Goal: Task Accomplishment & Management: Use online tool/utility

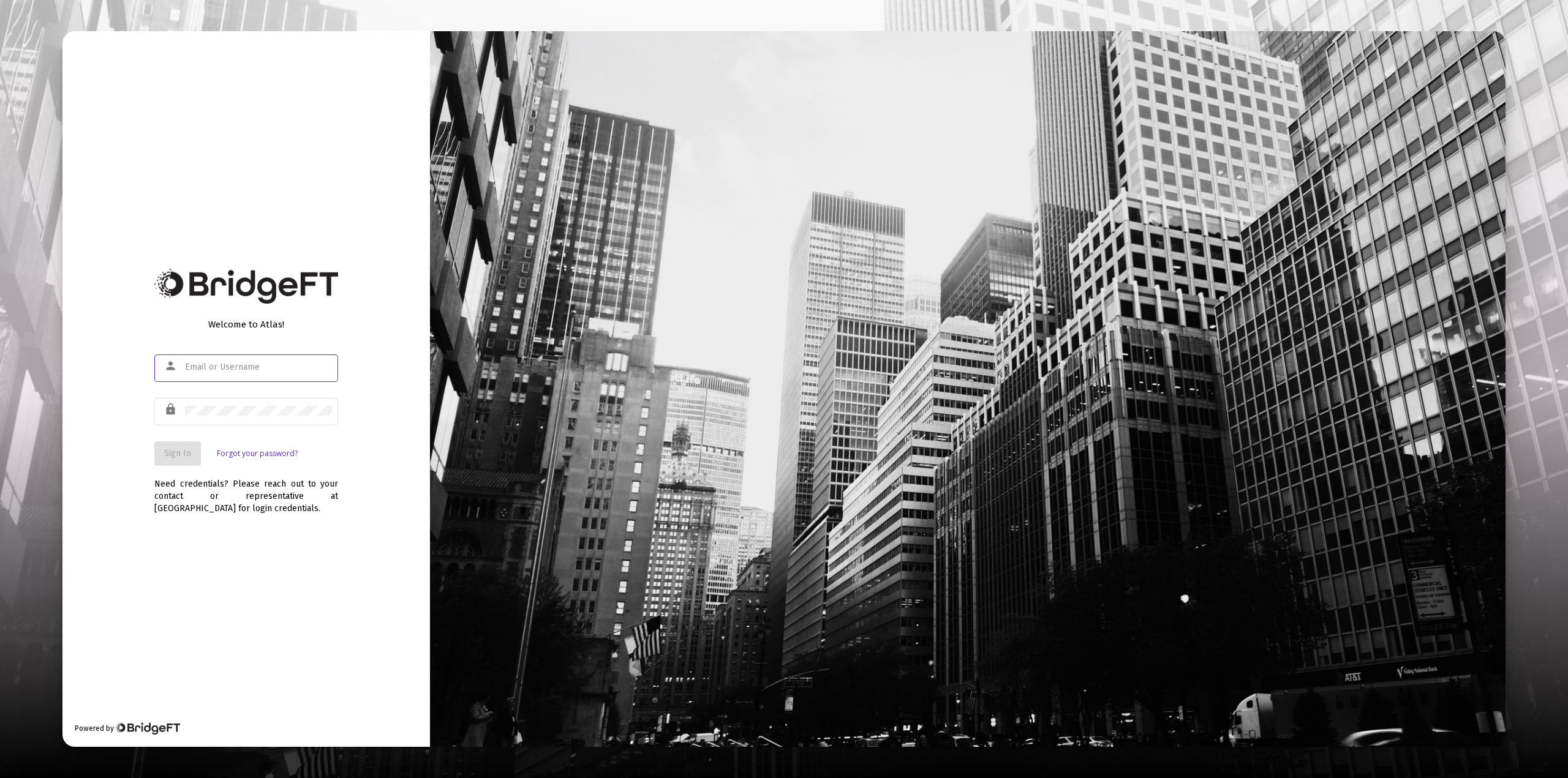
type input "[EMAIL_ADDRESS][DOMAIN_NAME]"
click at [179, 460] on button "Sign In" at bounding box center [177, 453] width 47 height 24
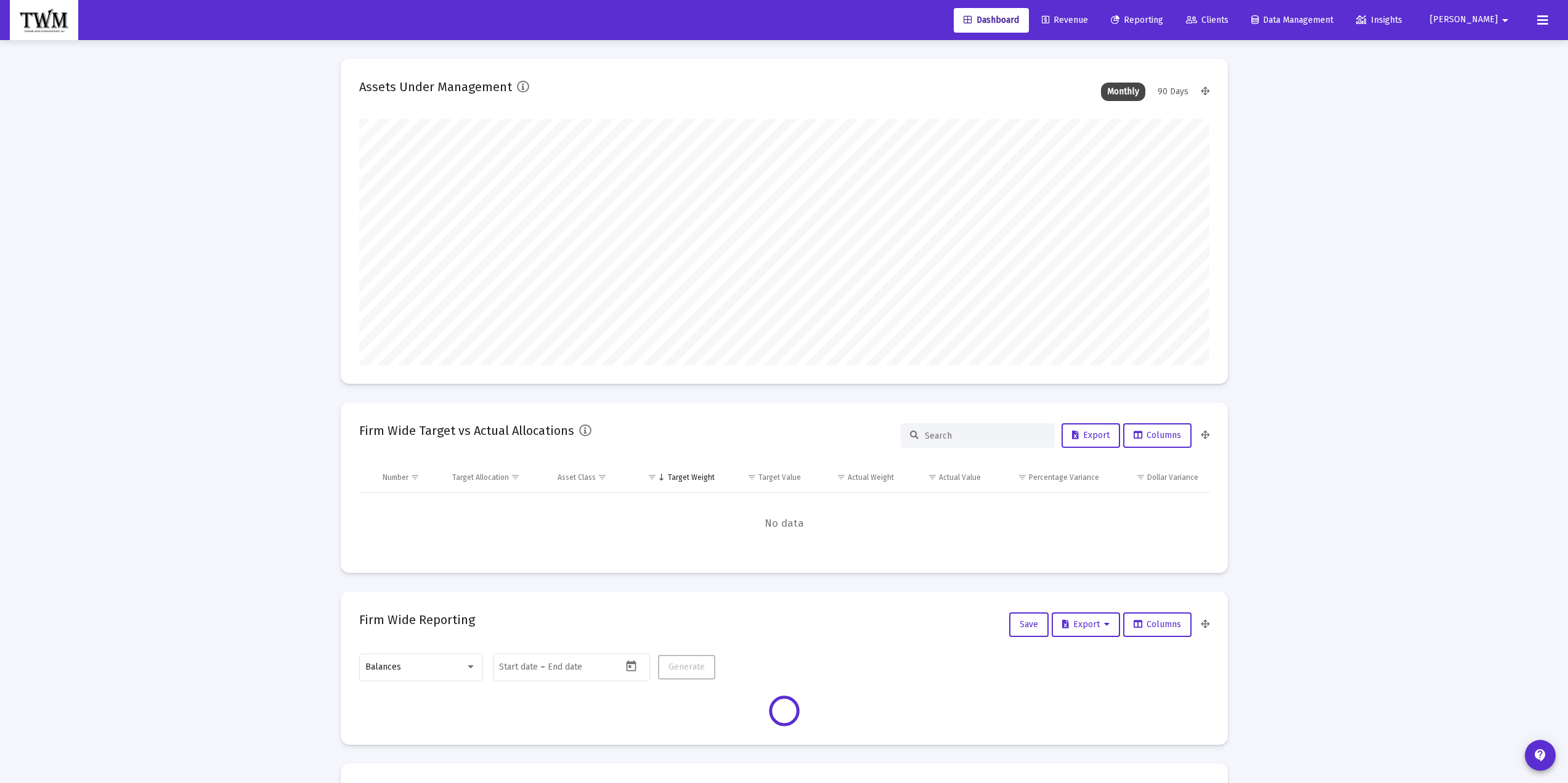
type input "[DATE]"
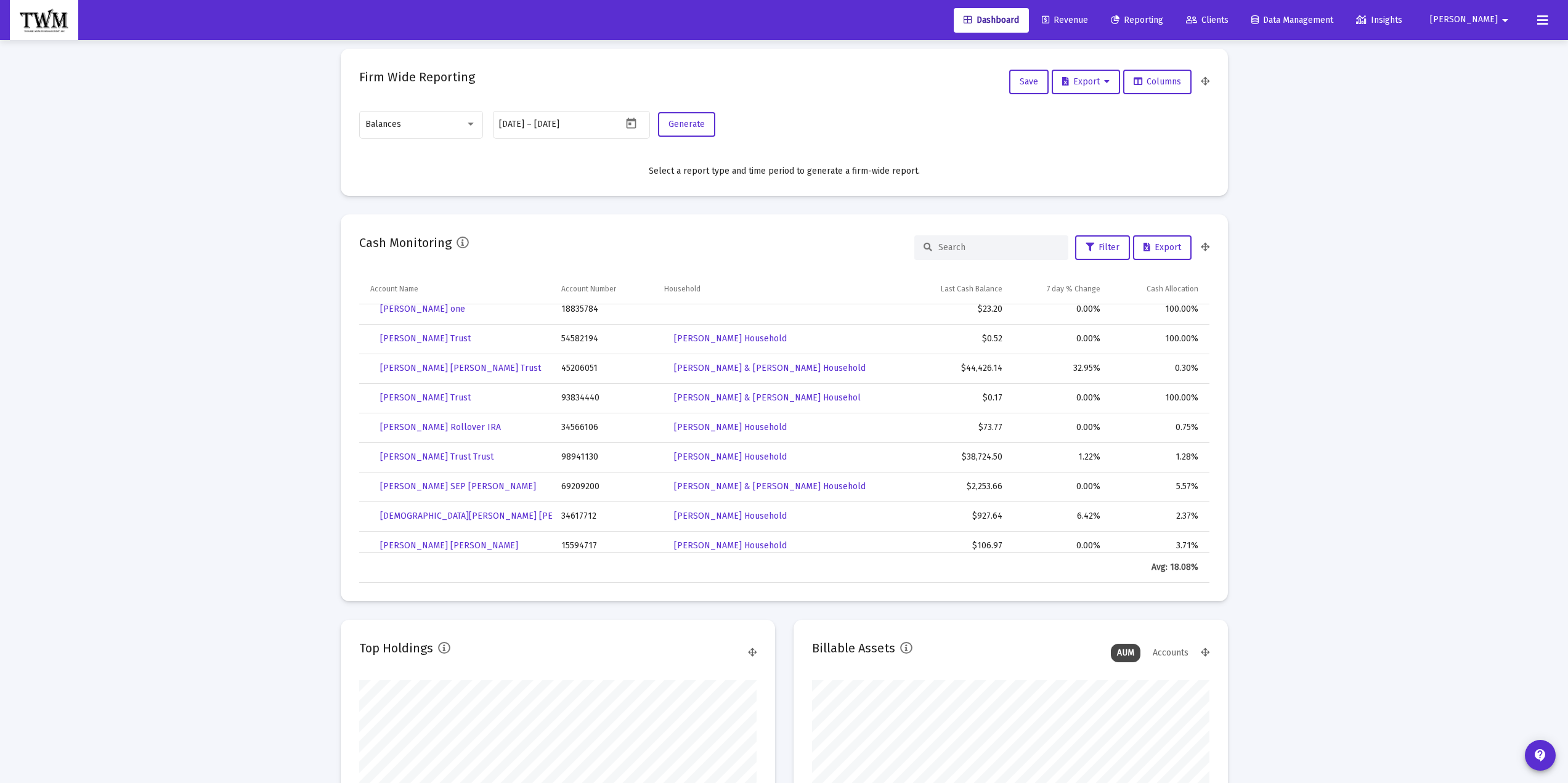
scroll to position [493, 0]
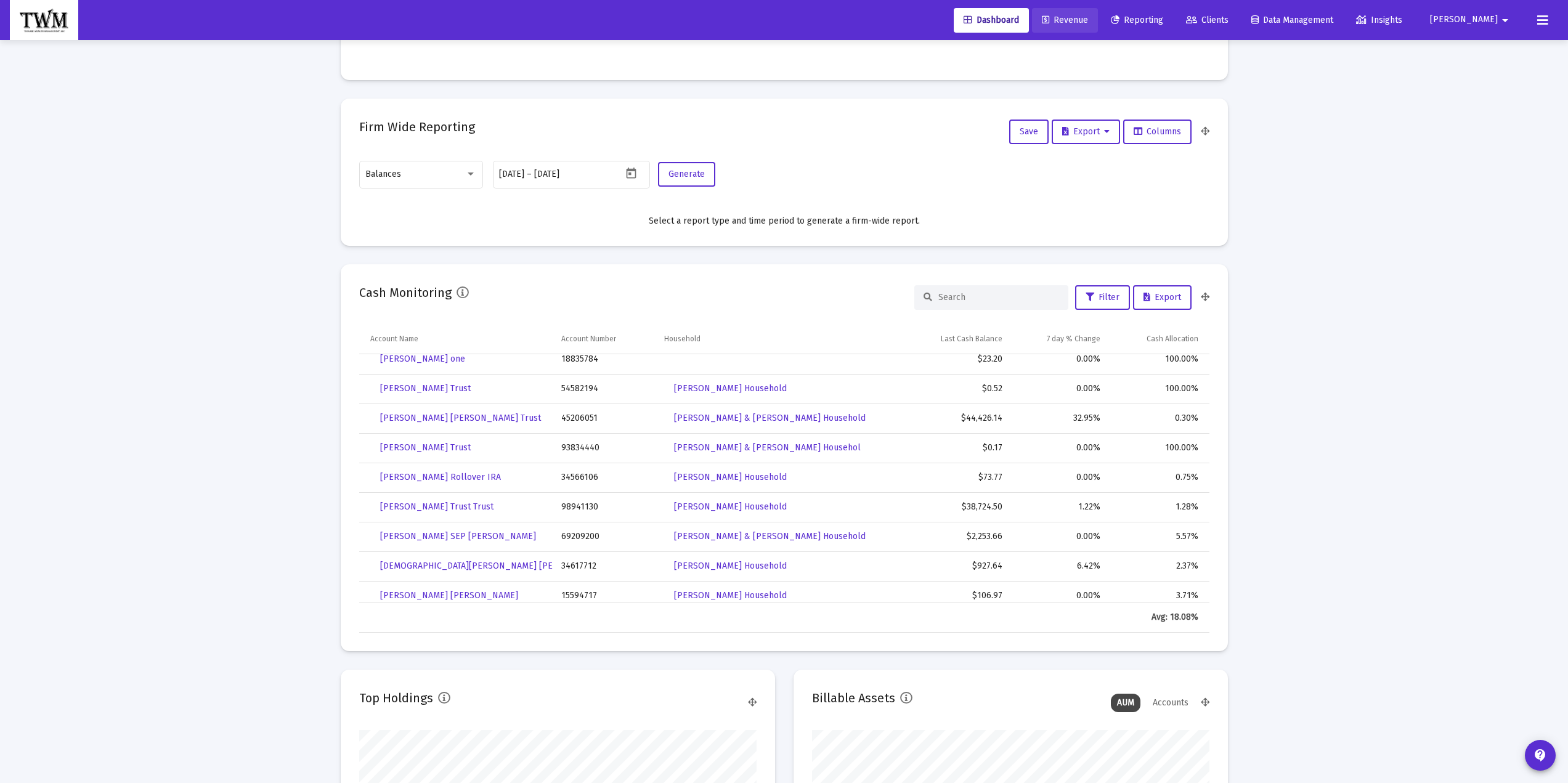
click at [1088, 20] on span "Revenue" at bounding box center [1065, 20] width 46 height 11
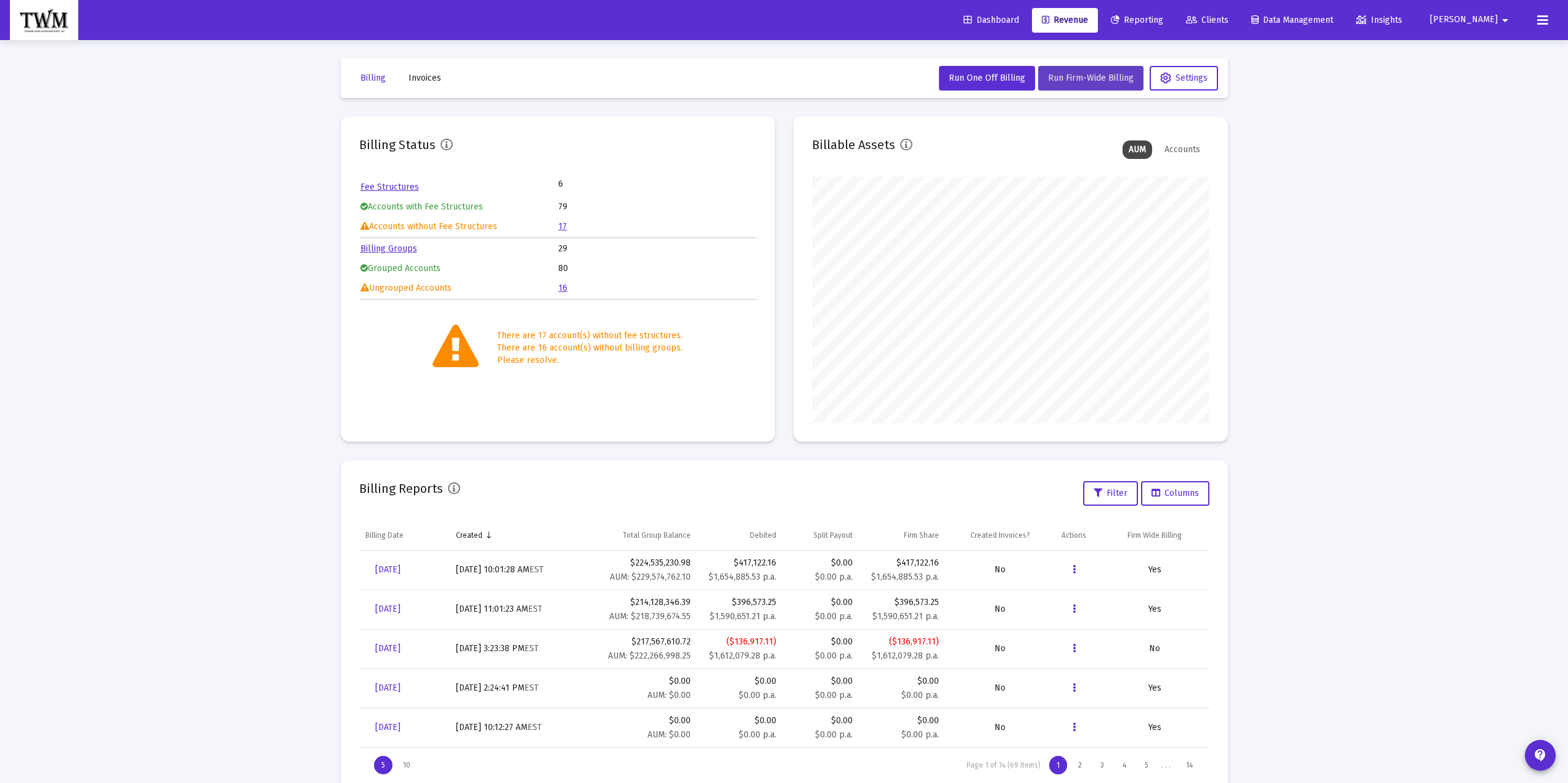
click at [1092, 78] on span "Run Firm-Wide Billing" at bounding box center [1091, 78] width 85 height 11
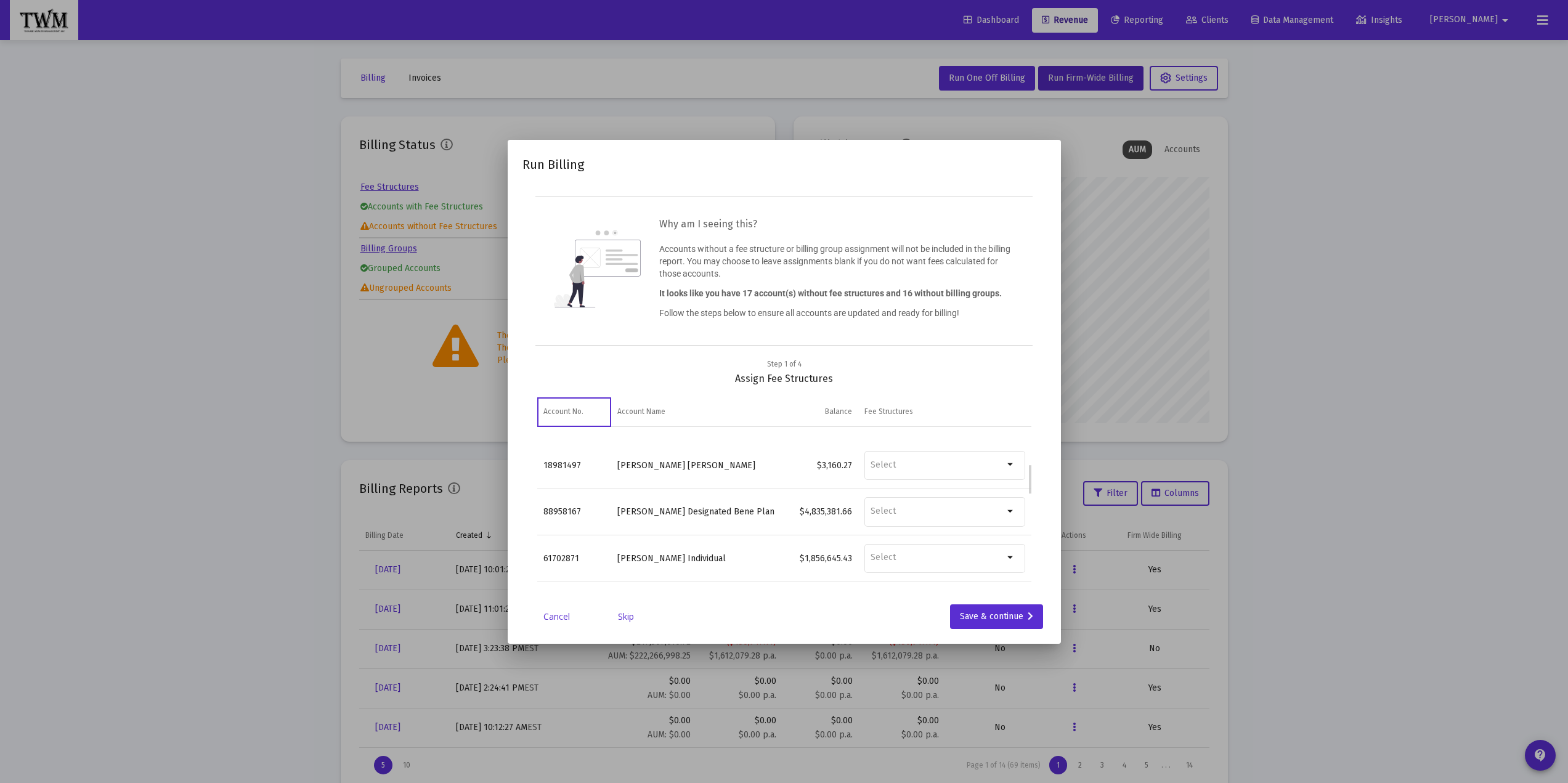
scroll to position [185, 0]
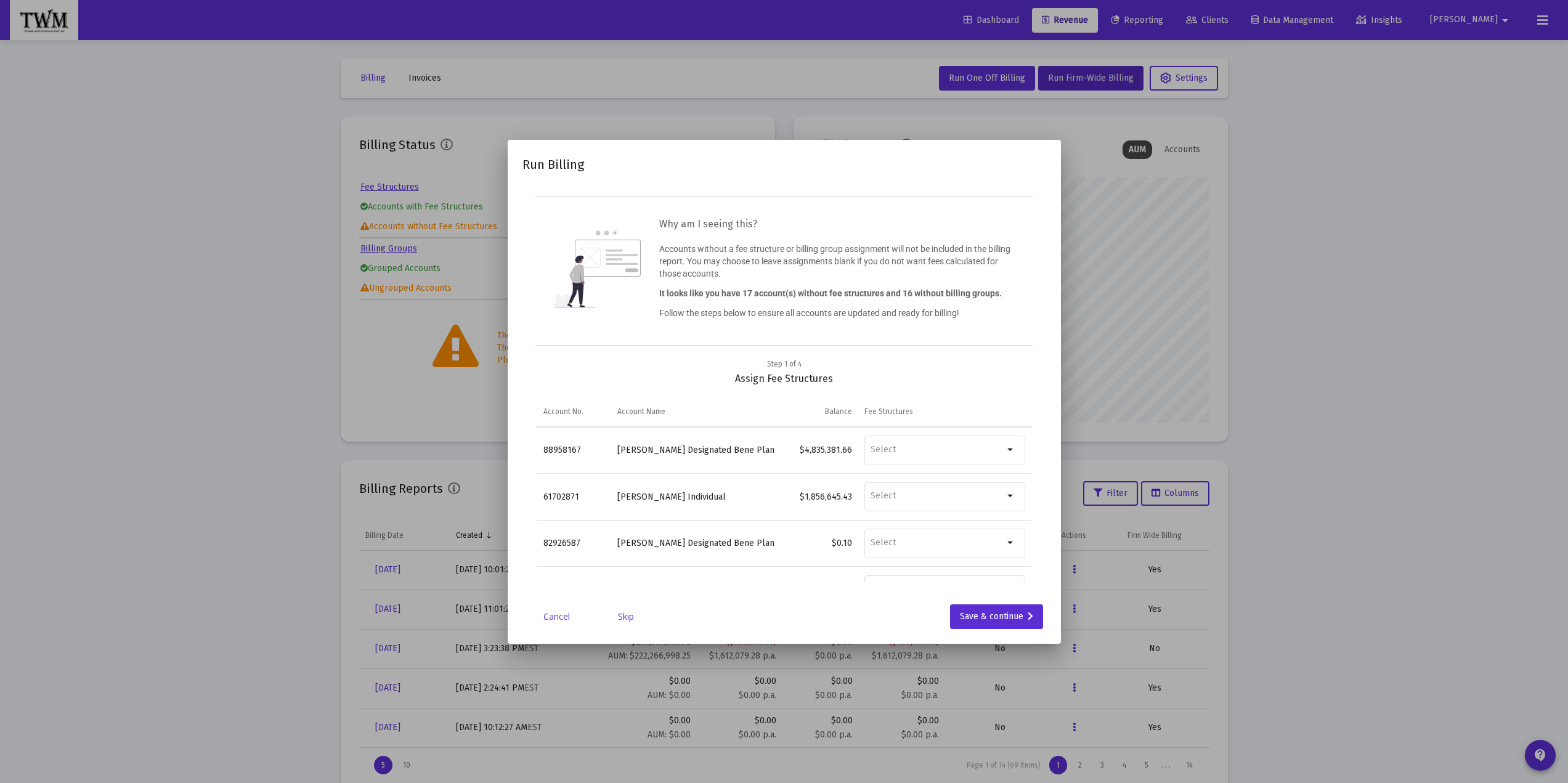
click at [628, 620] on link "Skip" at bounding box center [626, 617] width 62 height 13
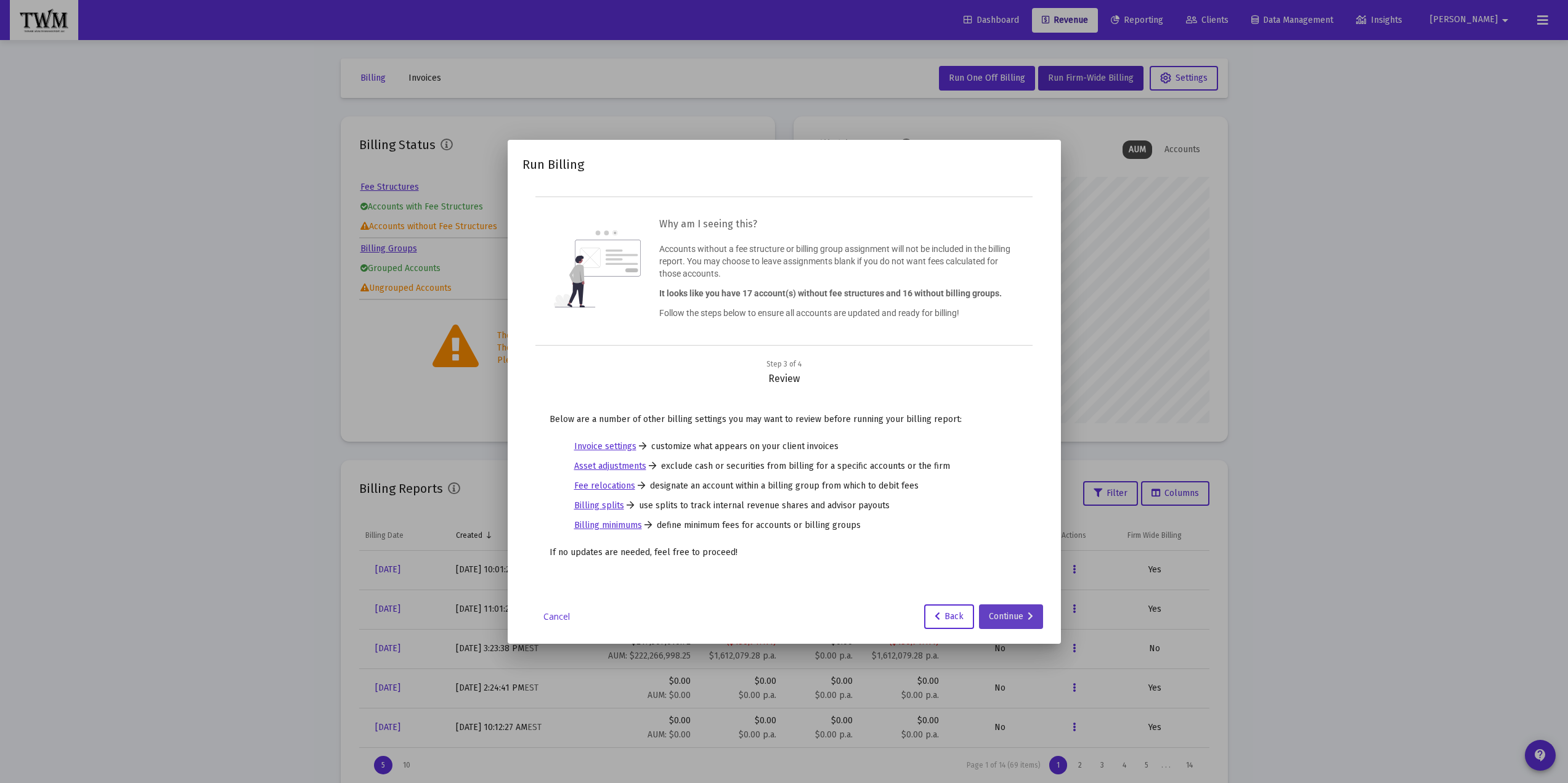
click at [1016, 615] on div "Continue" at bounding box center [1011, 616] width 45 height 25
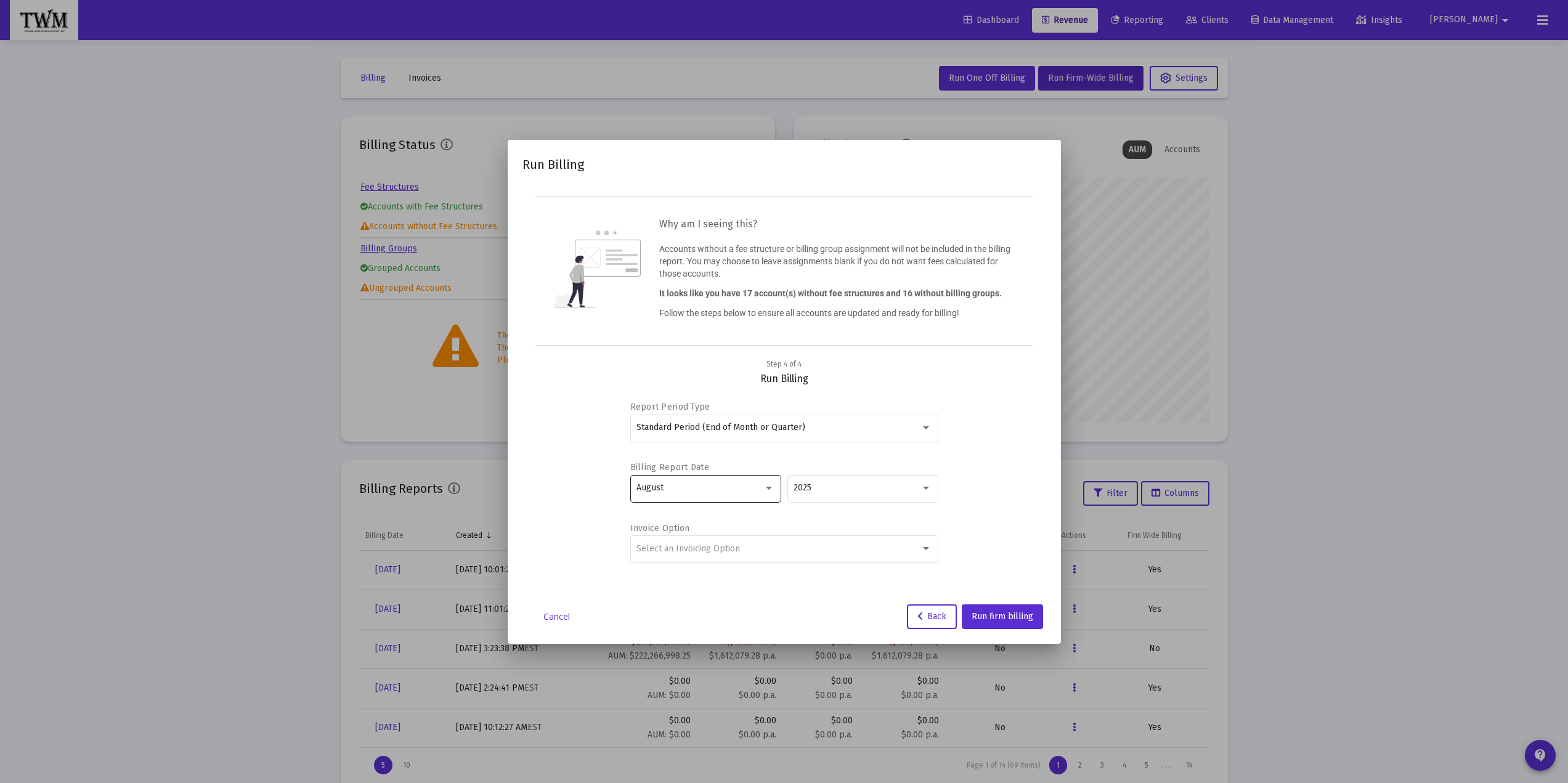
click at [771, 488] on div at bounding box center [769, 488] width 6 height 3
click at [683, 518] on span "September" at bounding box center [705, 513] width 138 height 26
click at [998, 614] on span "Run firm billing" at bounding box center [1002, 616] width 62 height 11
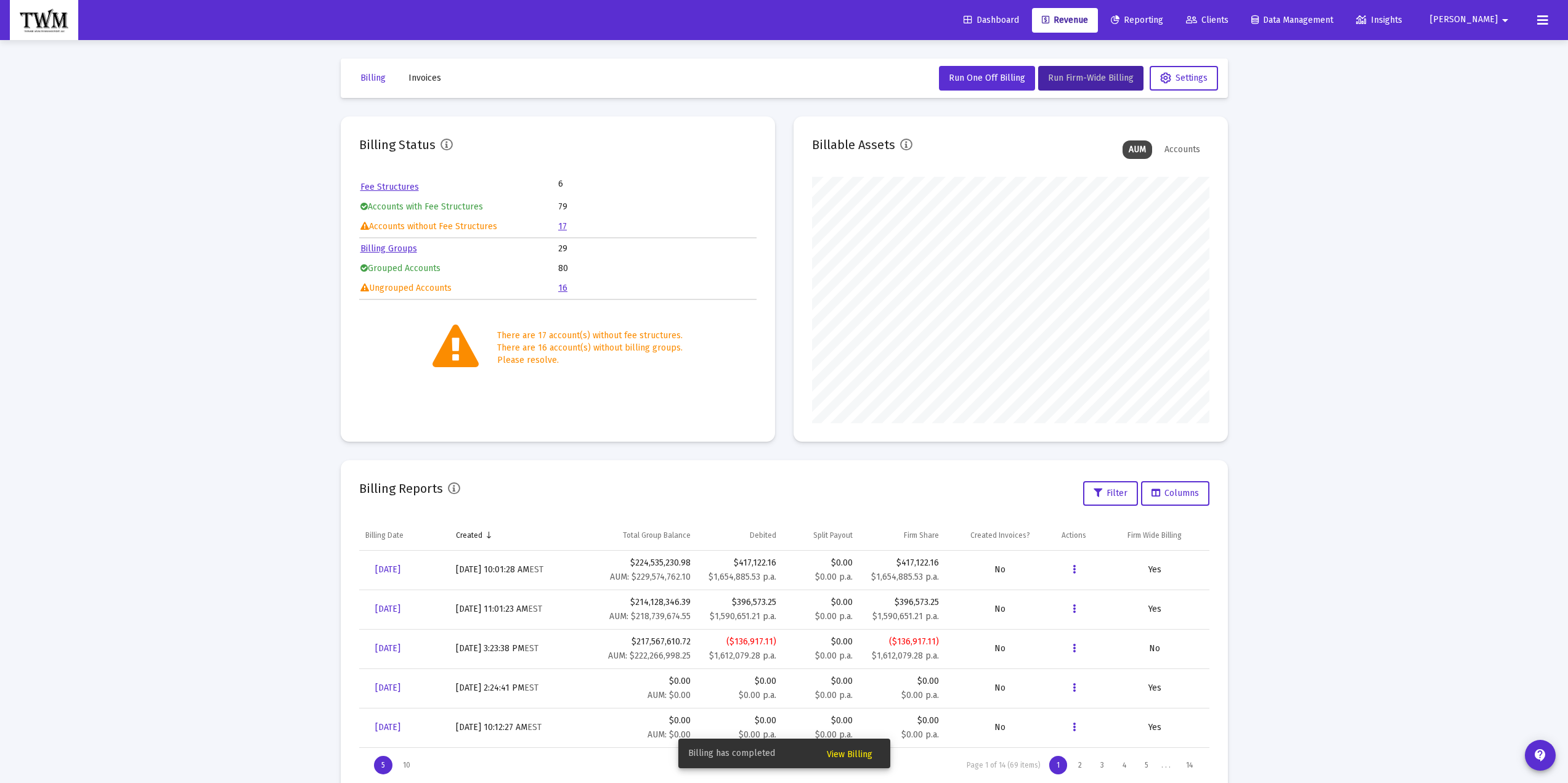
click at [858, 753] on span "View Billing" at bounding box center [849, 754] width 46 height 11
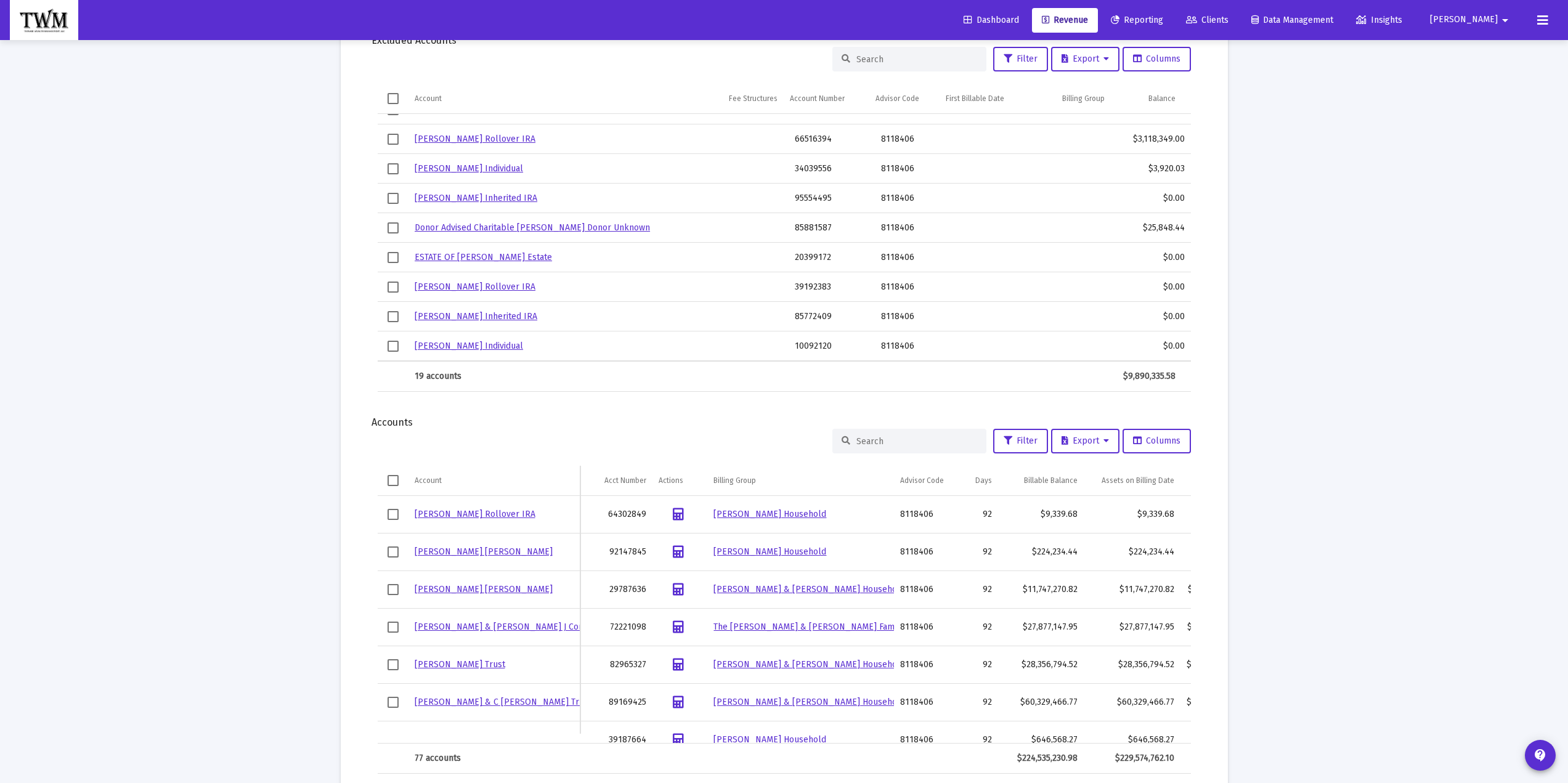
scroll to position [943, 0]
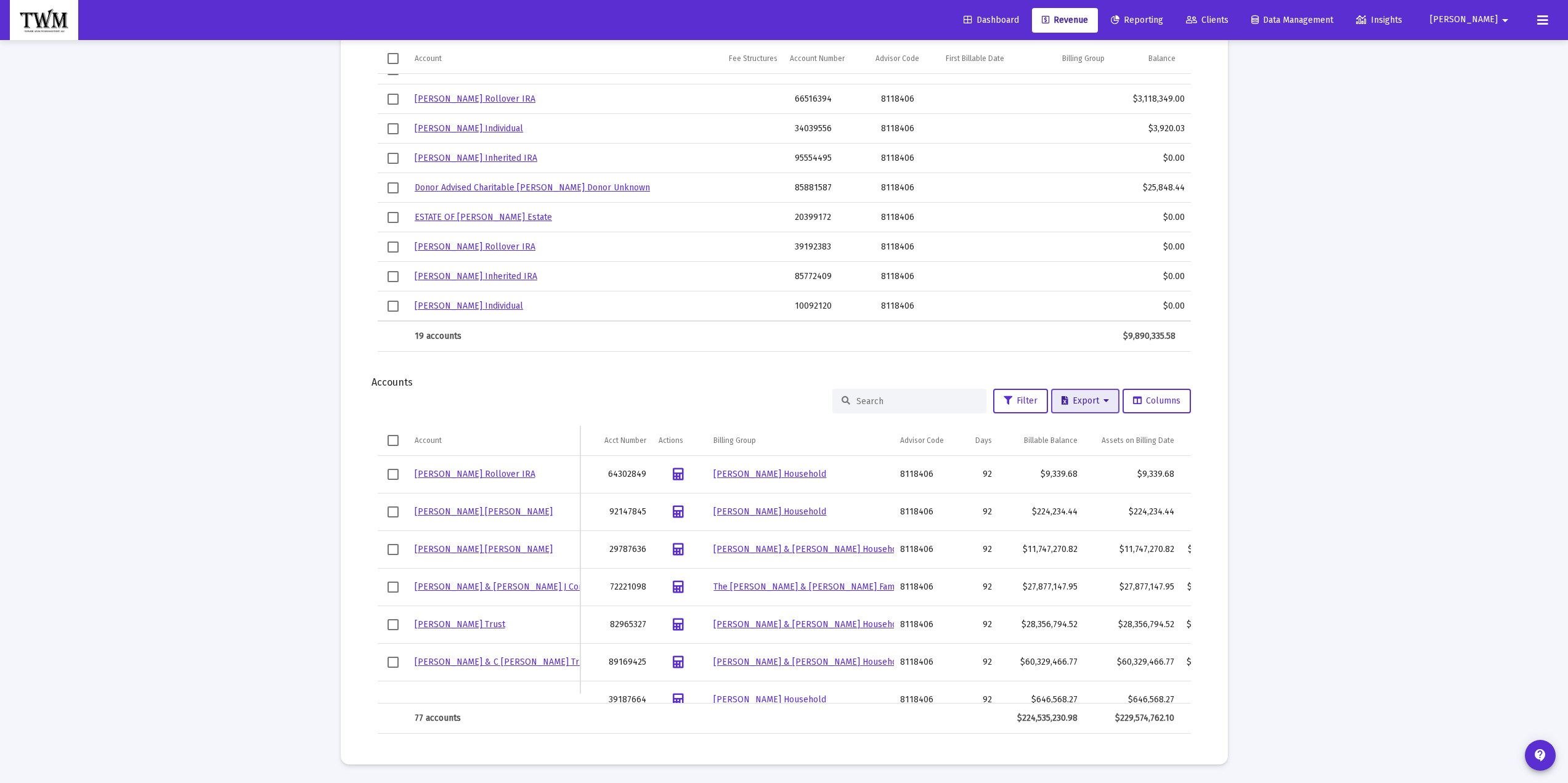
click at [1084, 403] on span "Export" at bounding box center [1086, 401] width 48 height 11
click at [1080, 430] on button "Export All Rows" at bounding box center [1087, 433] width 84 height 30
